Goal: Use online tool/utility

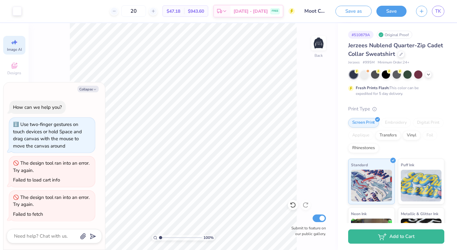
select select "4"
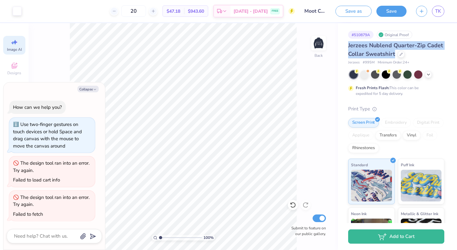
click at [387, 10] on button "Save" at bounding box center [392, 11] width 30 height 11
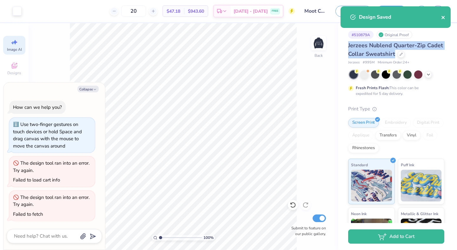
click at [446, 16] on icon "close" at bounding box center [443, 17] width 4 height 5
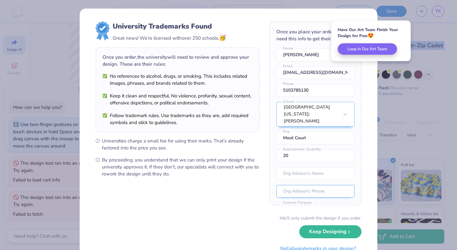
scroll to position [28, 0]
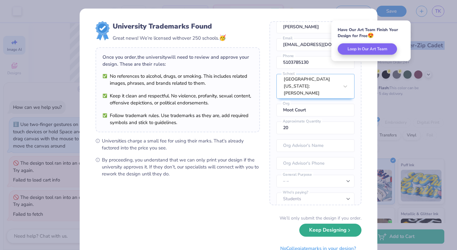
click at [337, 233] on button "Keep Designing" at bounding box center [330, 230] width 62 height 13
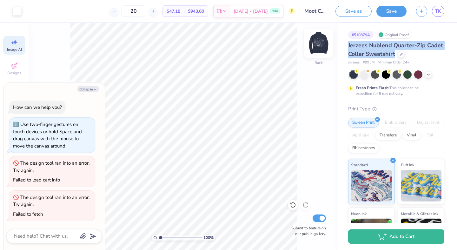
click at [316, 41] on img at bounding box center [318, 42] width 25 height 25
click at [443, 11] on link "TK" at bounding box center [438, 11] width 12 height 11
type textarea "x"
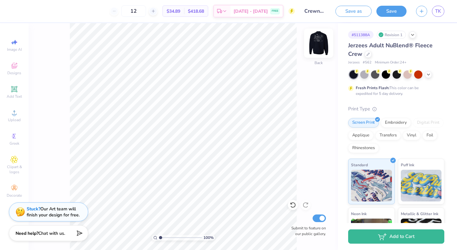
click at [317, 42] on img at bounding box center [318, 42] width 25 height 25
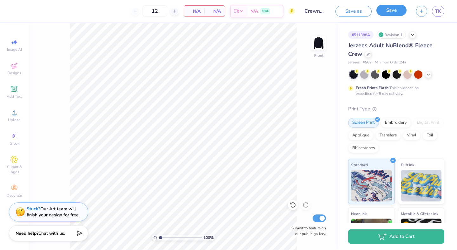
click at [382, 16] on button "Save" at bounding box center [392, 10] width 30 height 11
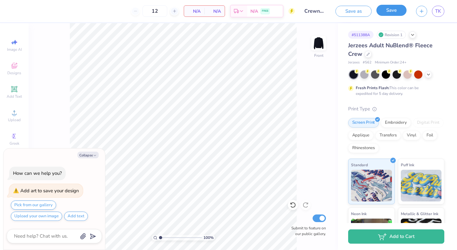
click at [385, 11] on button "Save" at bounding box center [392, 10] width 30 height 11
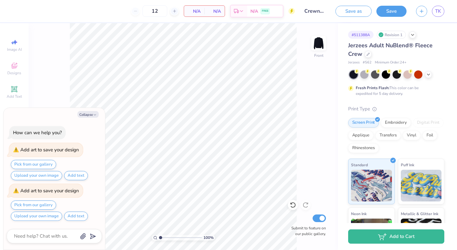
click at [446, 13] on div "Save as Save TK" at bounding box center [397, 11] width 122 height 22
click at [439, 13] on span "TK" at bounding box center [438, 11] width 6 height 7
type textarea "x"
